Goal: Task Accomplishment & Management: Manage account settings

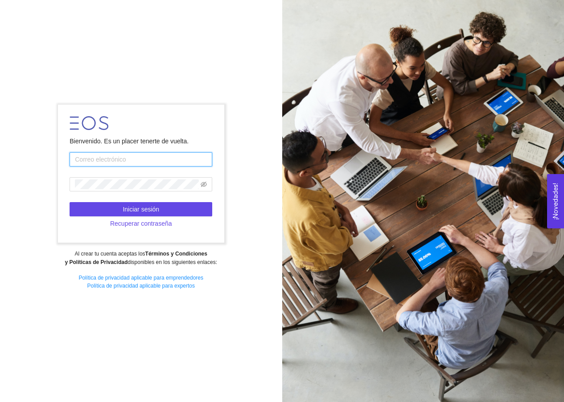
type input "[EMAIL_ADDRESS][DOMAIN_NAME]"
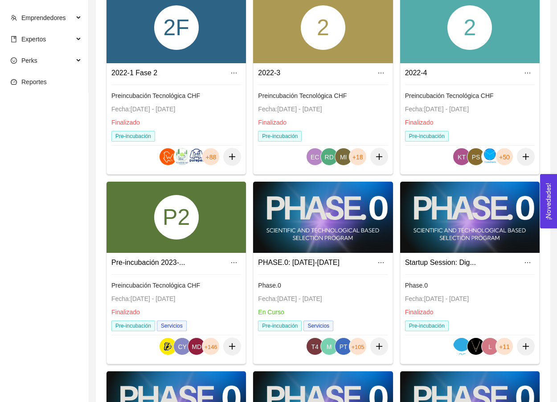
scroll to position [125, 0]
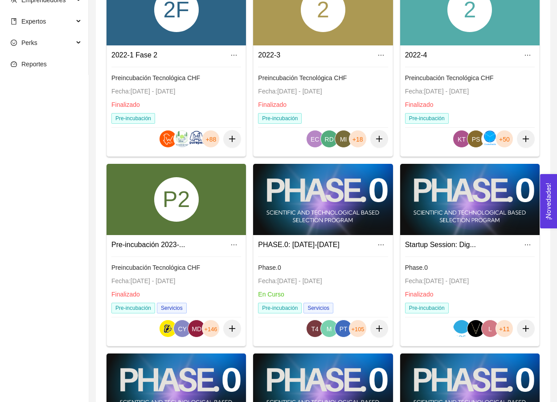
click at [190, 205] on div "P2" at bounding box center [176, 199] width 45 height 45
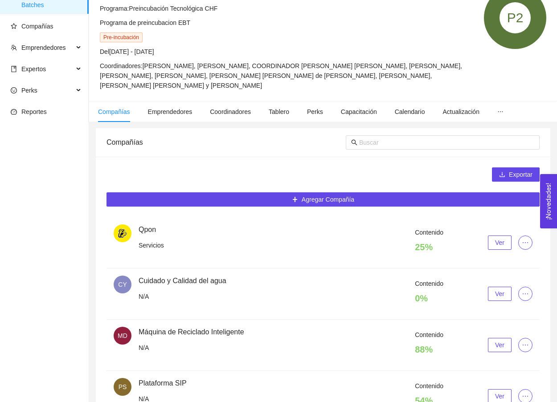
scroll to position [124, 0]
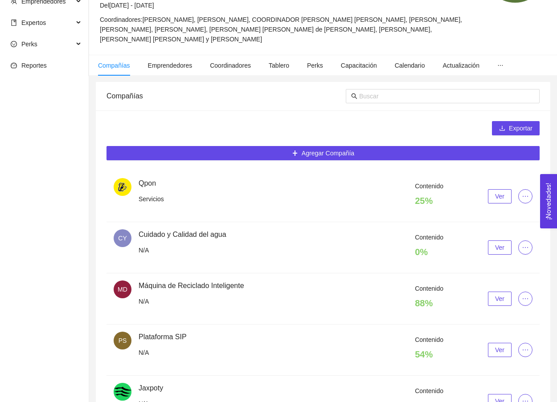
click at [504, 205] on div "Contenido 25 % Ver" at bounding box center [336, 196] width 394 height 30
click at [498, 196] on span "Ver" at bounding box center [499, 197] width 9 height 10
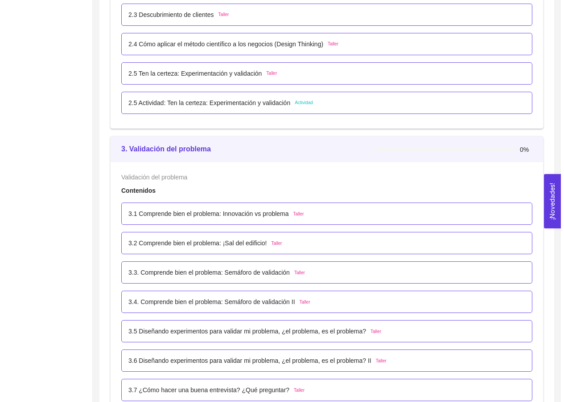
scroll to position [1694, 0]
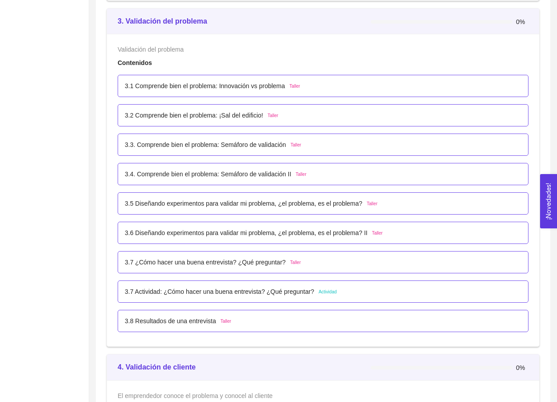
click at [258, 286] on div "3.7 Actividad: ¿Cómo hacer una buena entrevista? ¿Qué preguntar? Actividad" at bounding box center [323, 292] width 411 height 22
click at [258, 289] on p "3.7 Actividad: ¿Cómo hacer una buena entrevista? ¿Qué preguntar?" at bounding box center [219, 292] width 189 height 10
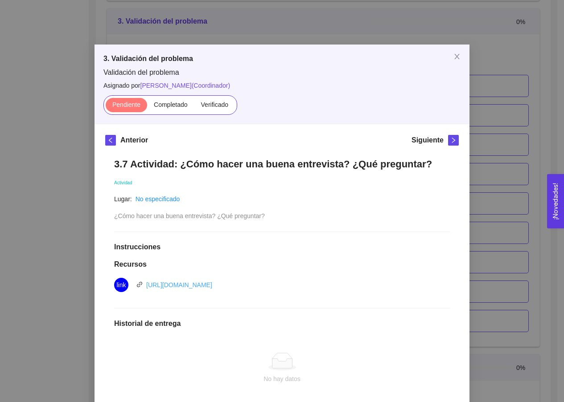
click at [164, 286] on link "https://docs.google.com/document/d/153iRwej4RE8LQLC7Ltyi3yW4NBTImc4r/edit?usp=s…" at bounding box center [179, 285] width 66 height 7
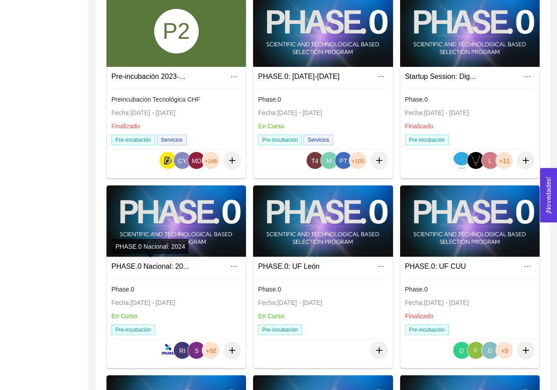
click at [153, 264] on link "PHASE.0 Nacional: 20..." at bounding box center [150, 266] width 78 height 8
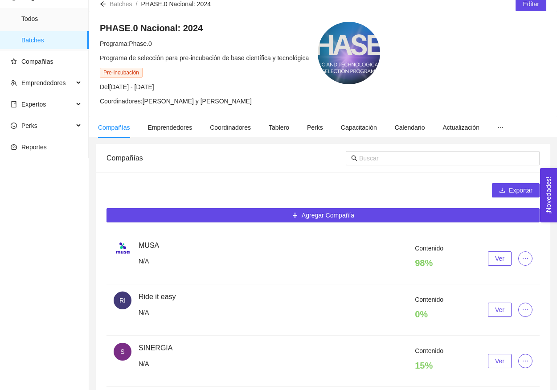
scroll to position [66, 0]
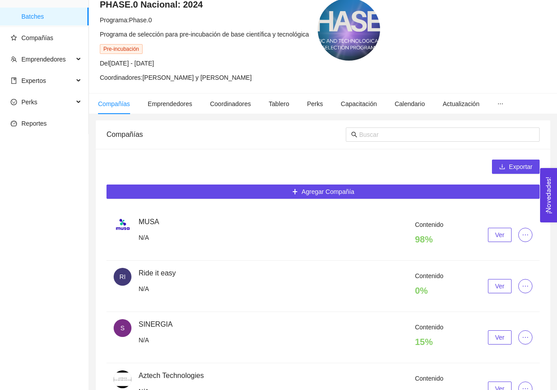
click at [506, 285] on button "Ver" at bounding box center [500, 286] width 24 height 14
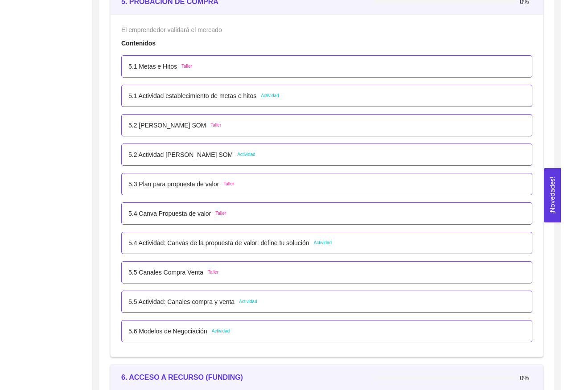
scroll to position [1891, 0]
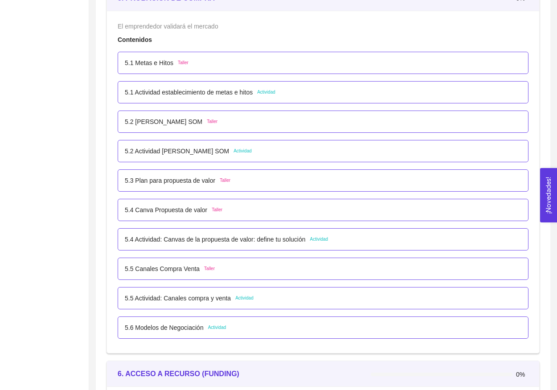
click at [208, 182] on p "5.3 Plan para propuesta de valor" at bounding box center [170, 181] width 90 height 10
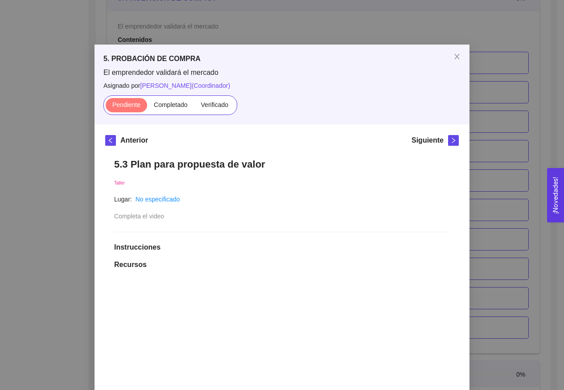
scroll to position [0, 0]
click at [452, 143] on button "button" at bounding box center [453, 140] width 11 height 11
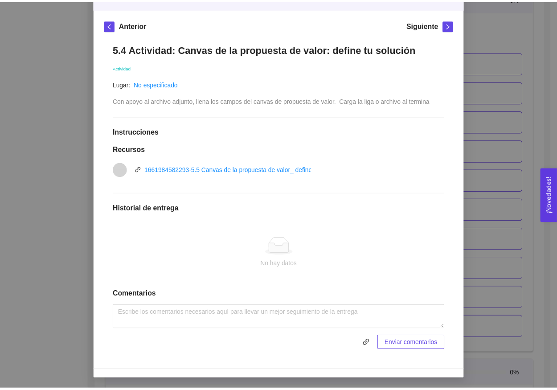
scroll to position [4, 0]
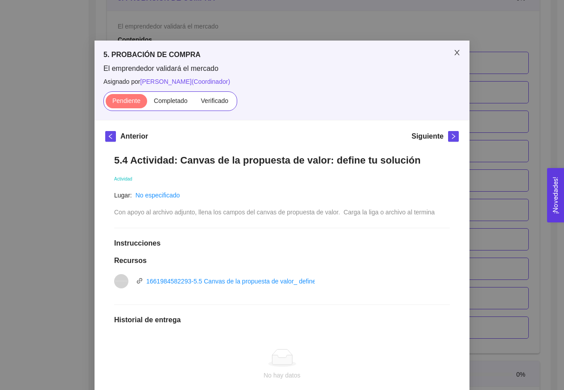
click at [452, 59] on span "Close" at bounding box center [456, 53] width 25 height 25
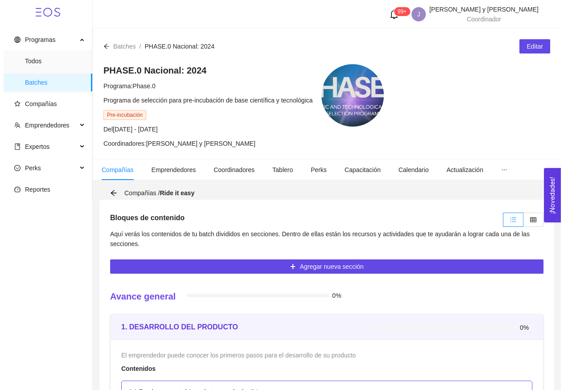
scroll to position [0, 0]
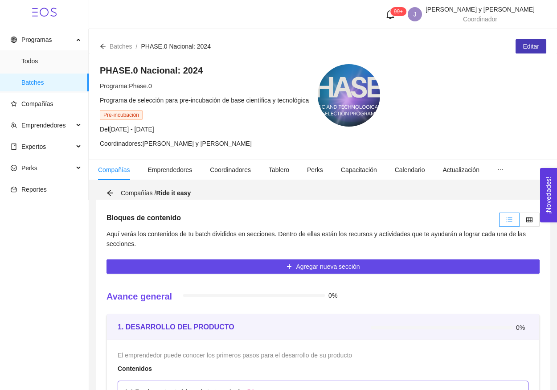
click at [523, 44] on span "Editar" at bounding box center [531, 46] width 16 height 10
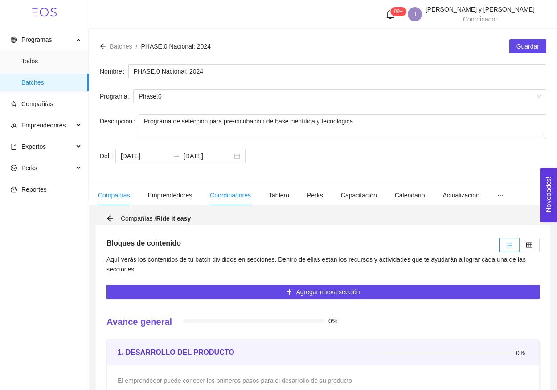
click at [225, 196] on span "Coordinadores" at bounding box center [230, 195] width 41 height 7
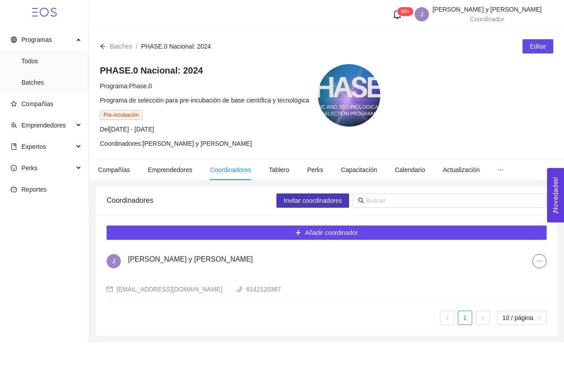
click at [310, 203] on span "Invitar coordinadores" at bounding box center [312, 201] width 58 height 10
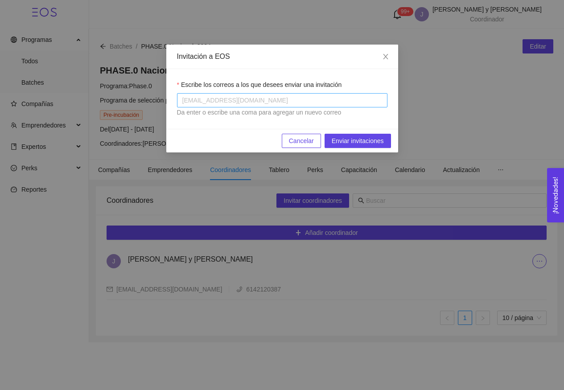
click at [276, 99] on div at bounding box center [282, 100] width 206 height 11
click at [382, 55] on icon "close" at bounding box center [385, 56] width 7 height 7
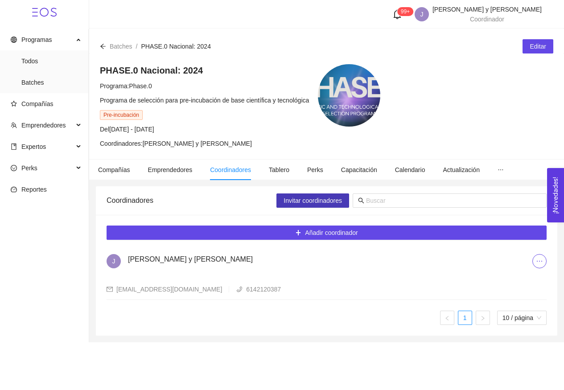
click at [287, 201] on span "Invitar coordinadores" at bounding box center [312, 201] width 58 height 10
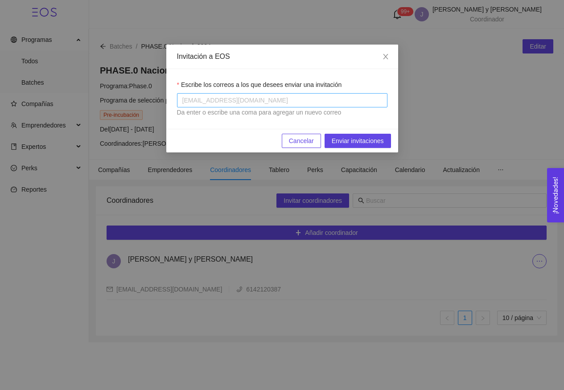
click at [282, 102] on div at bounding box center [282, 100] width 206 height 11
click at [388, 53] on span "Close" at bounding box center [385, 57] width 25 height 25
